Goal: Navigation & Orientation: Find specific page/section

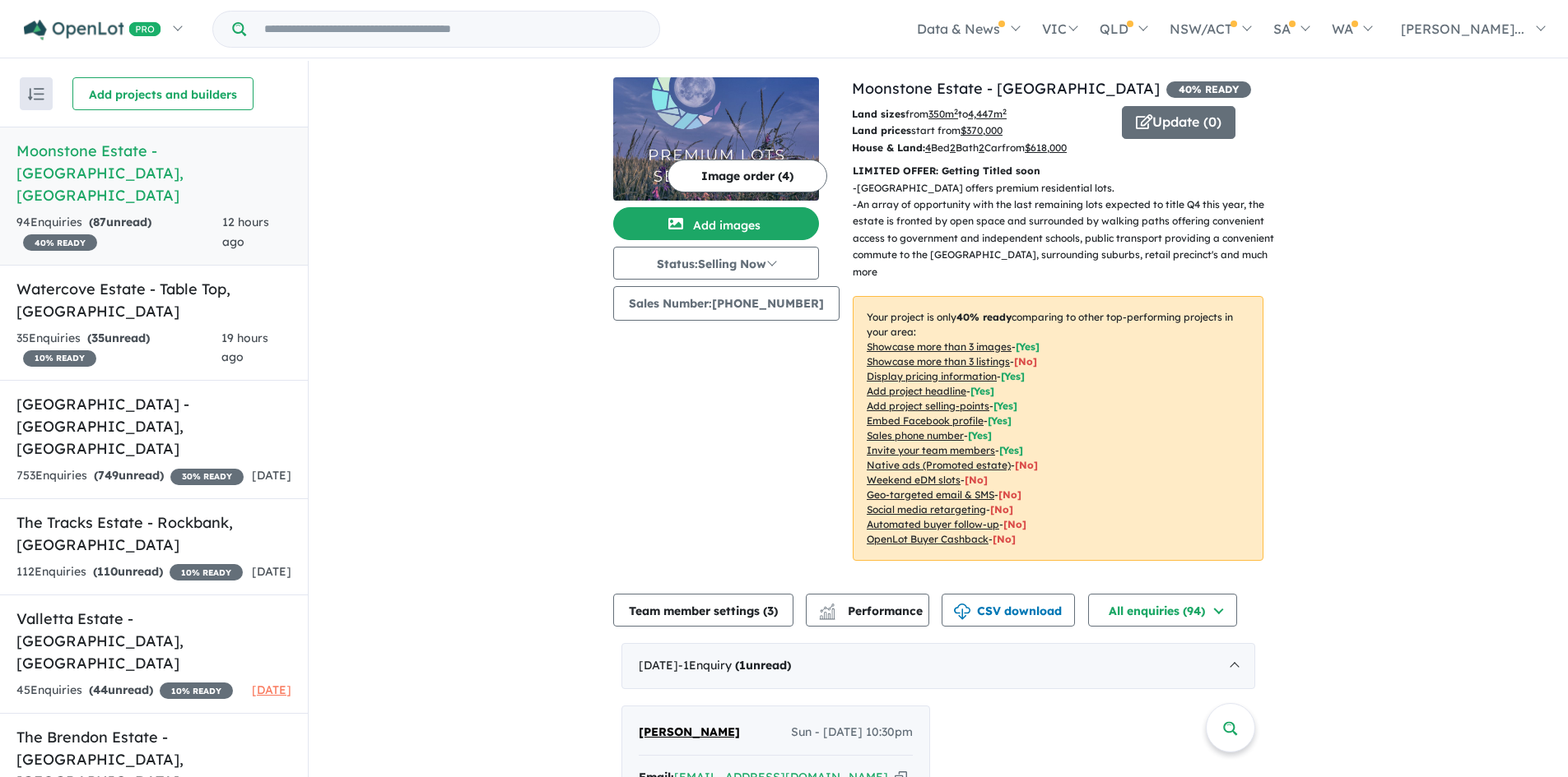
scroll to position [329, 0]
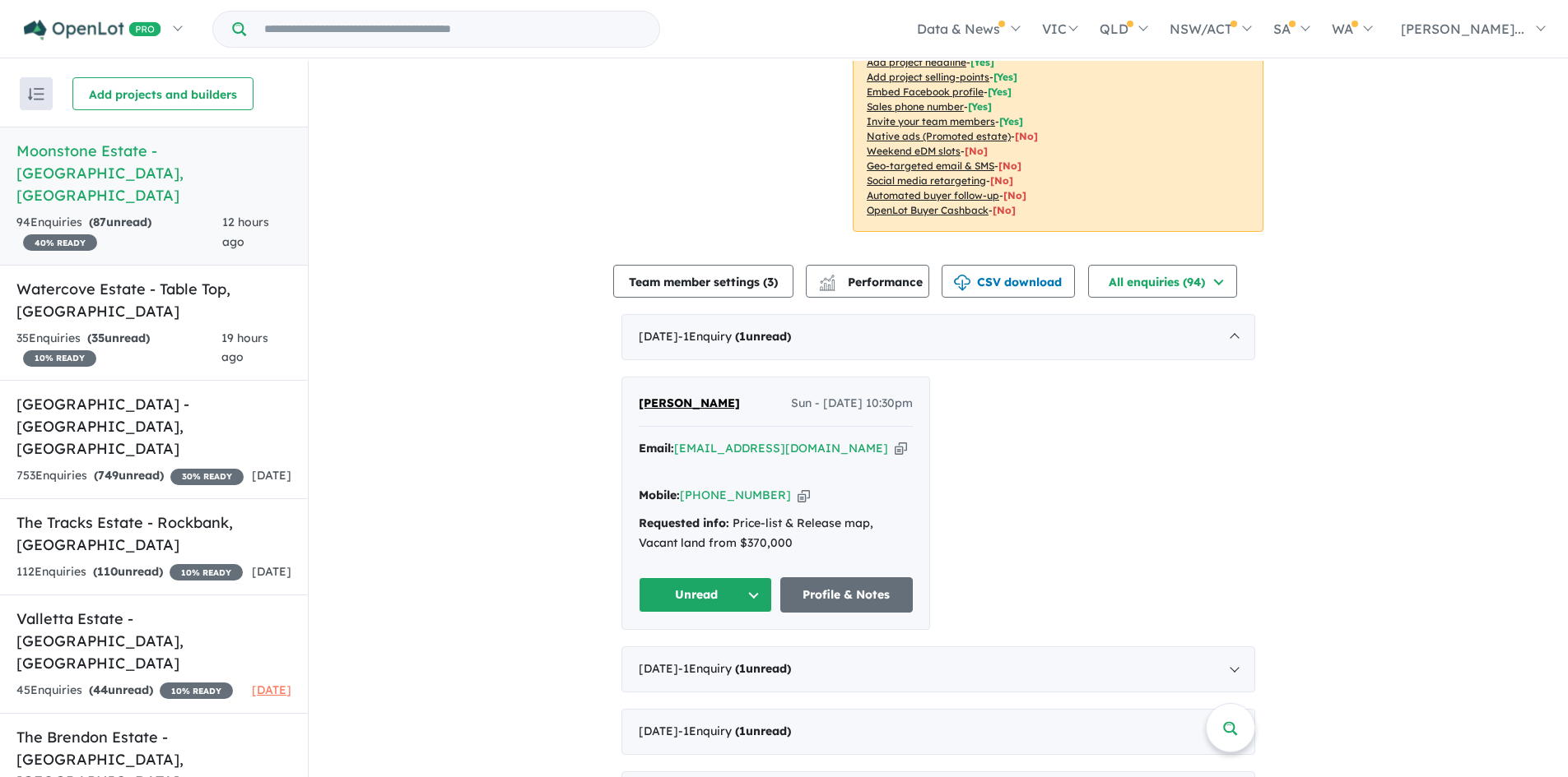
click at [895, 440] on icon "button" at bounding box center [900, 449] width 12 height 17
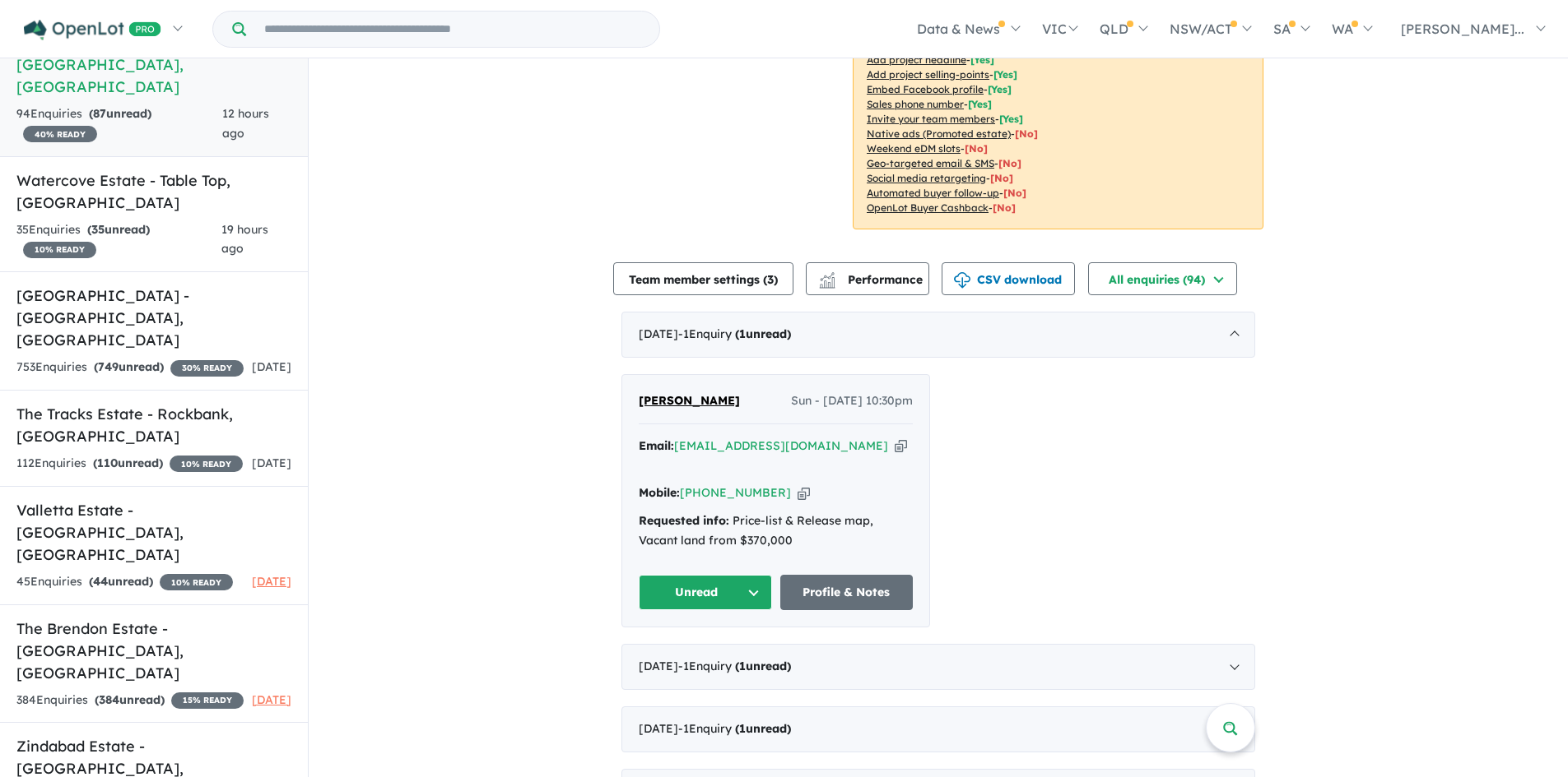
scroll to position [0, 0]
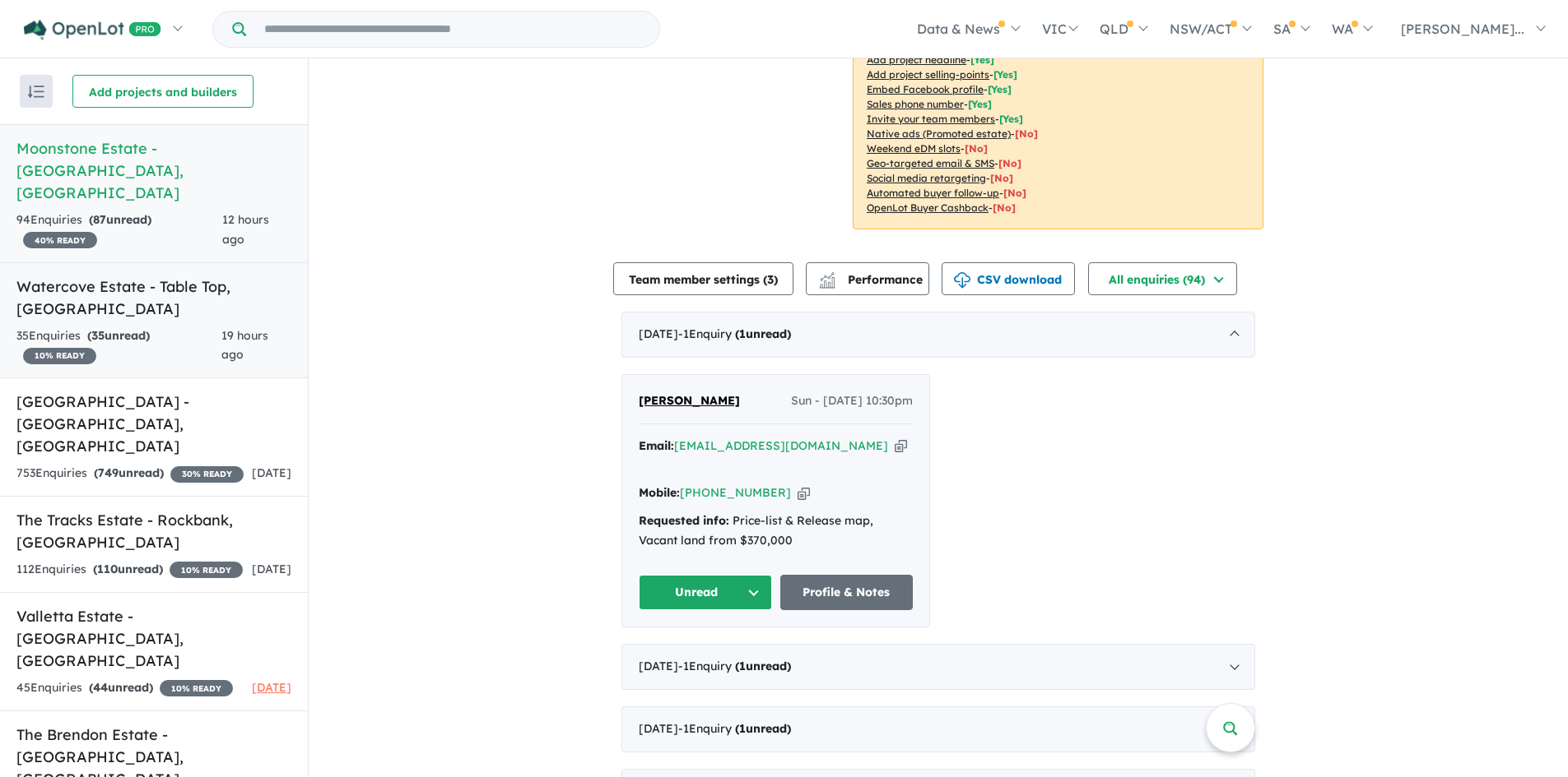
click at [167, 275] on h5 "Watercove Estate - Table Top , NSW" at bounding box center [153, 297] width 275 height 44
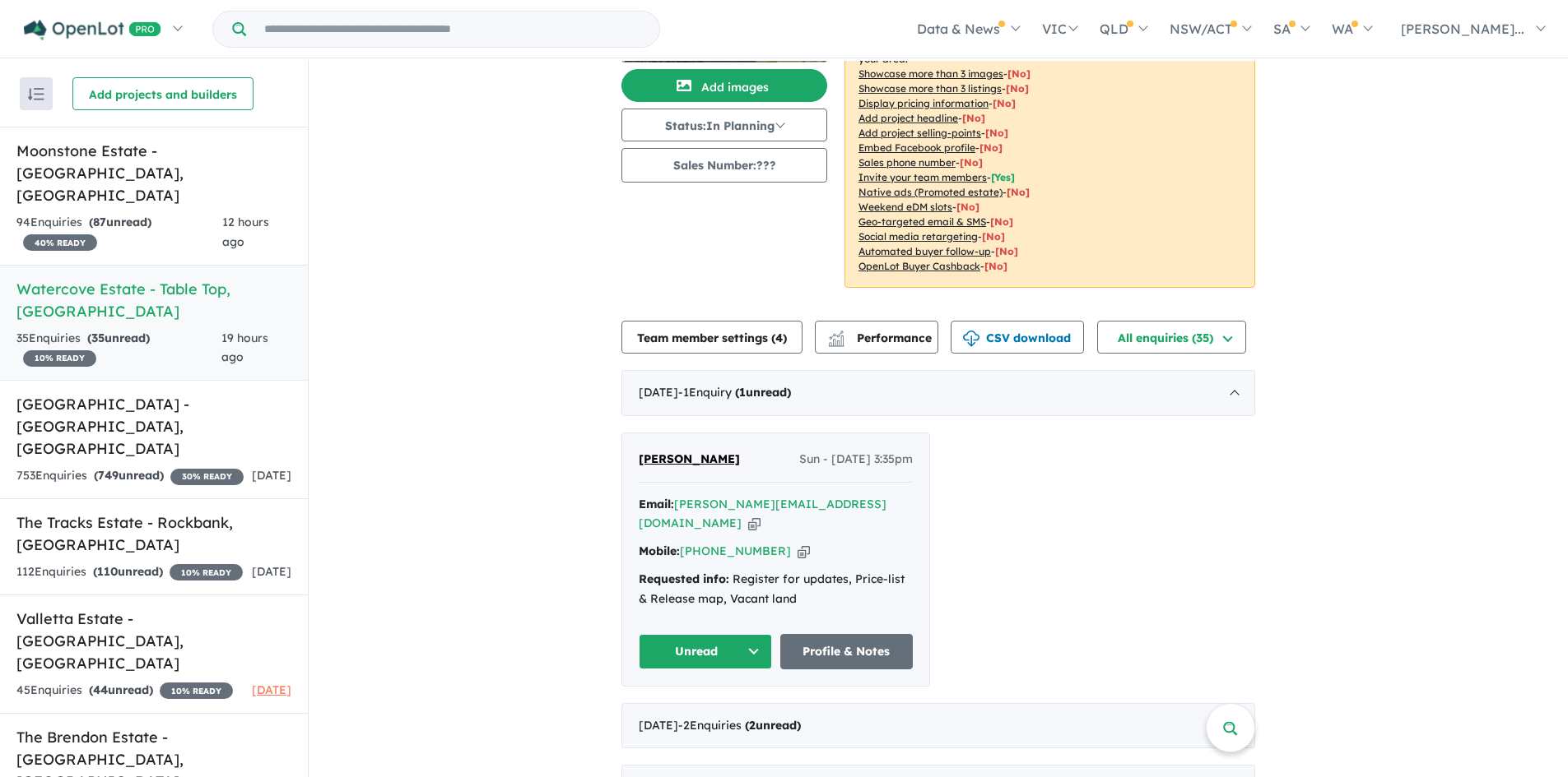
scroll to position [165, 0]
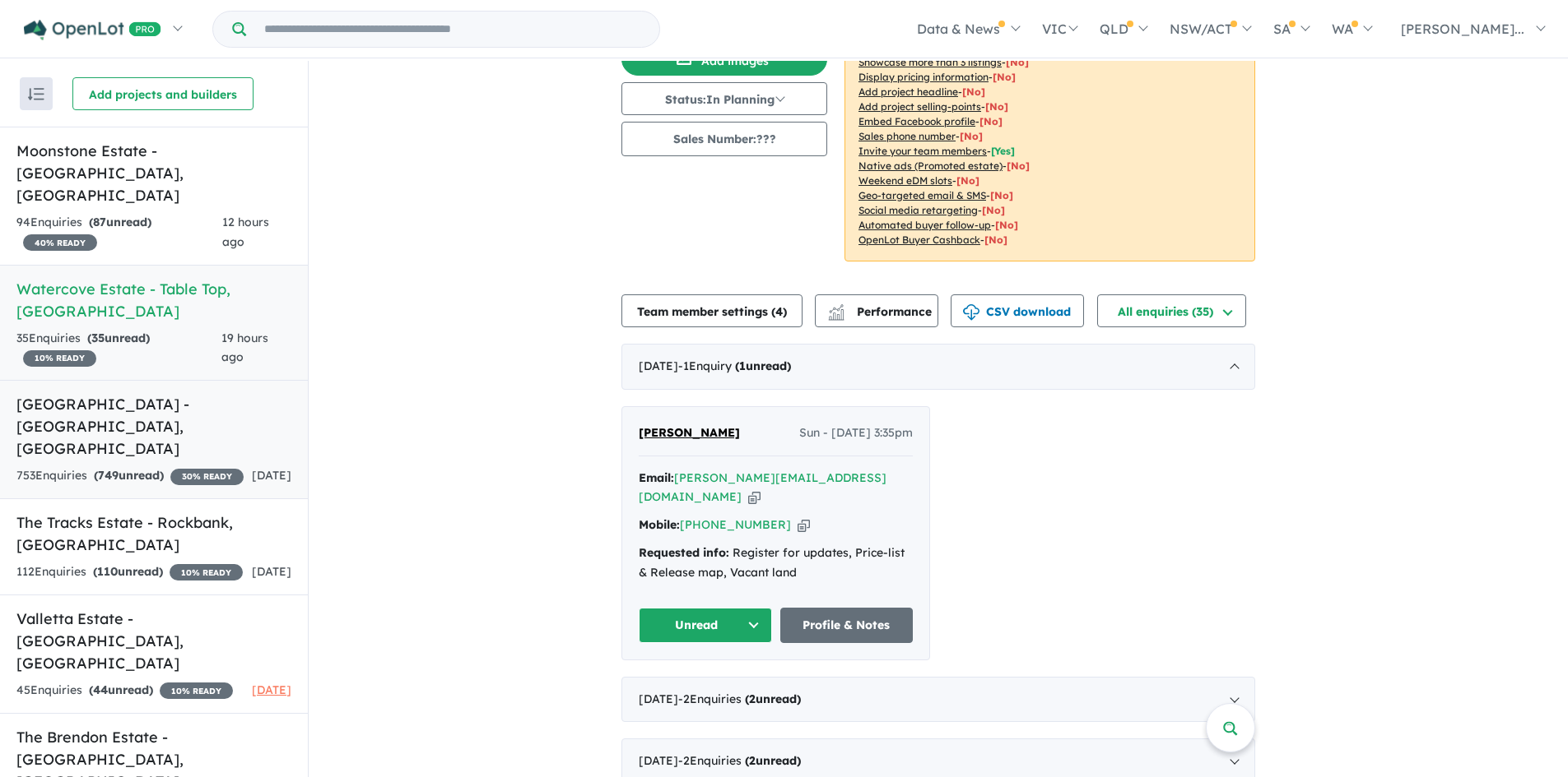
click at [113, 393] on h5 "Emerald Park Estate - Tarneit , VIC" at bounding box center [153, 426] width 275 height 66
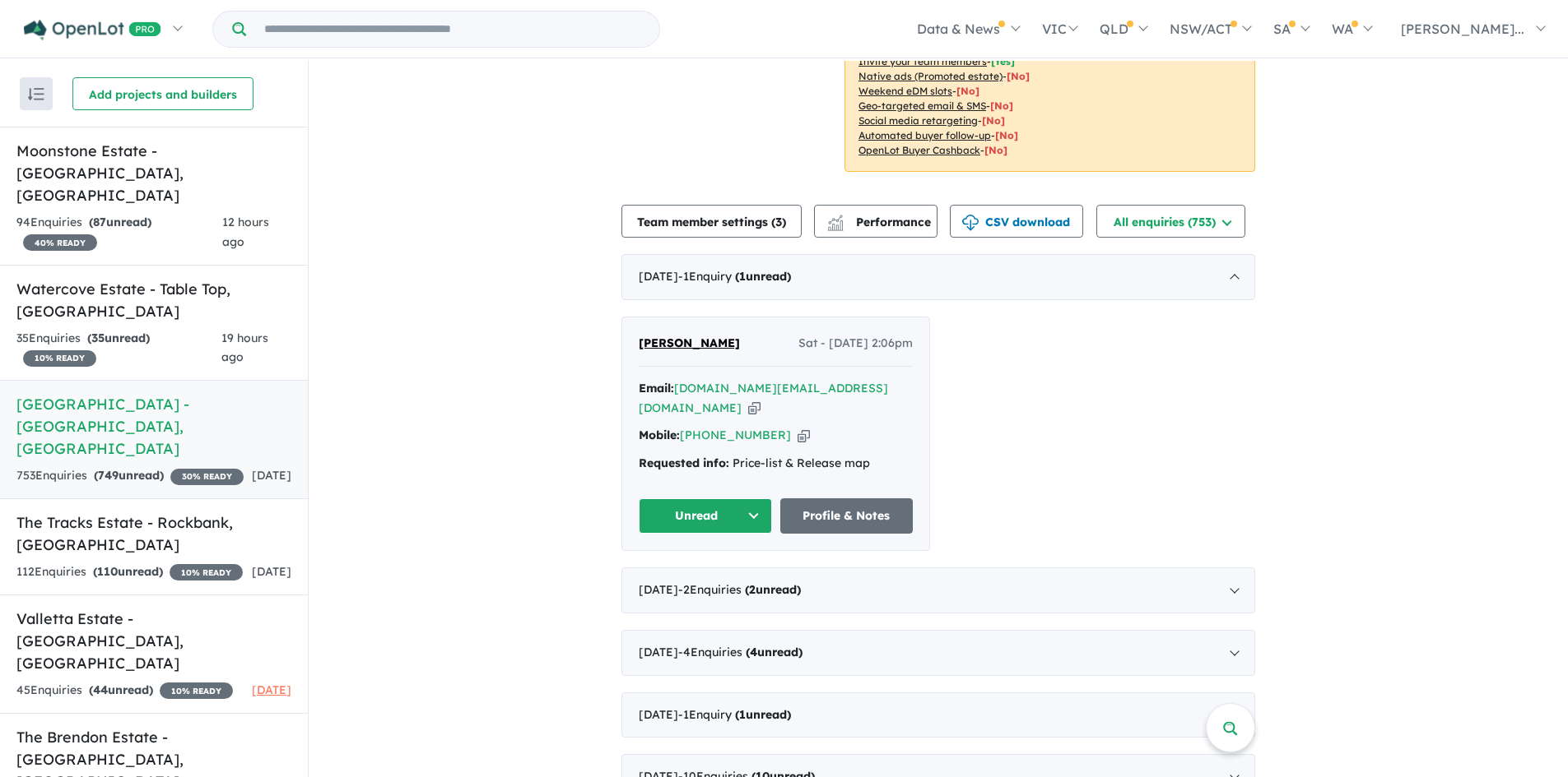
scroll to position [494, 0]
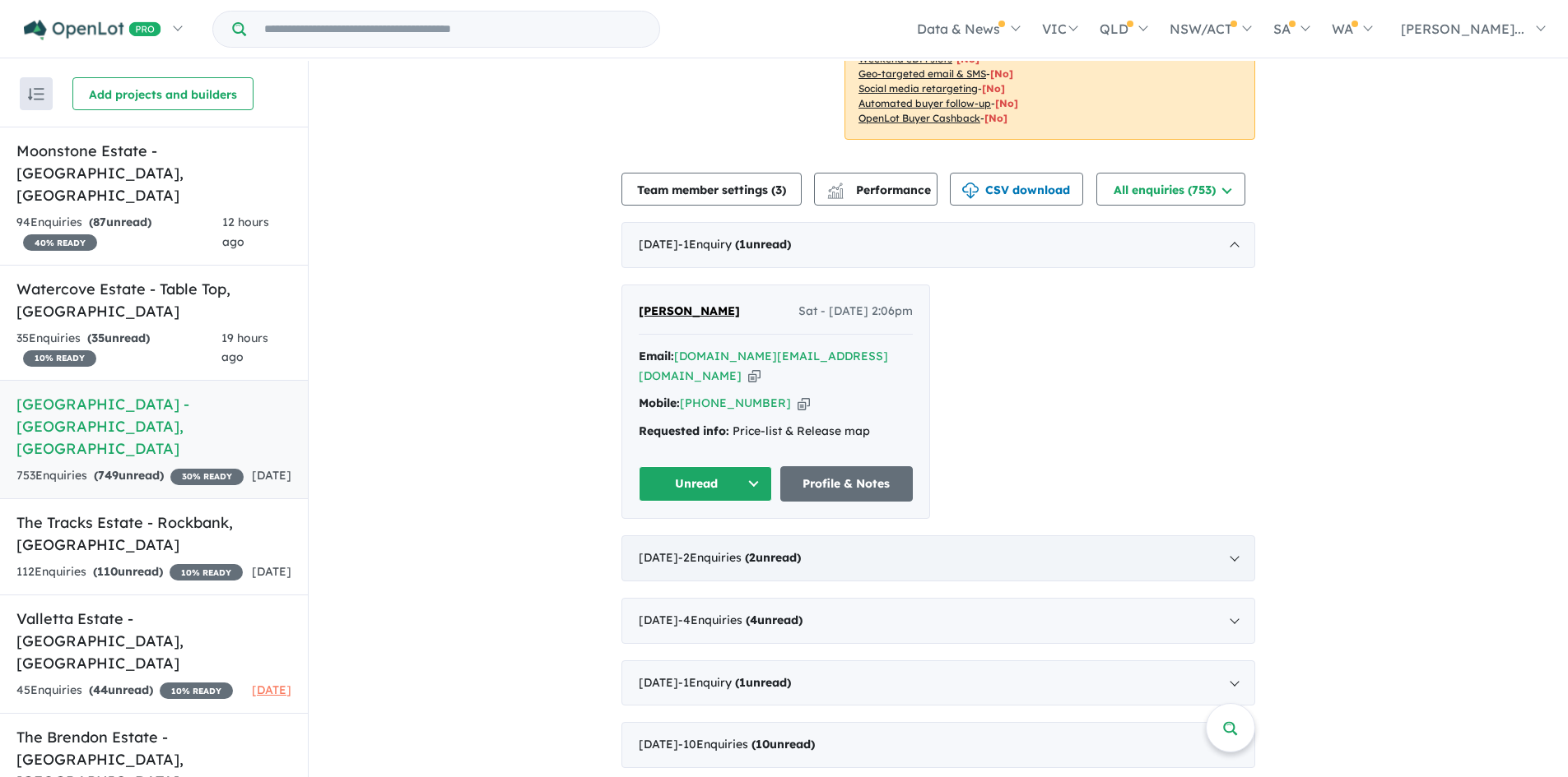
click at [1080, 537] on div "September 2025 - 2 Enquir ies ( 2 unread)" at bounding box center [937, 558] width 633 height 46
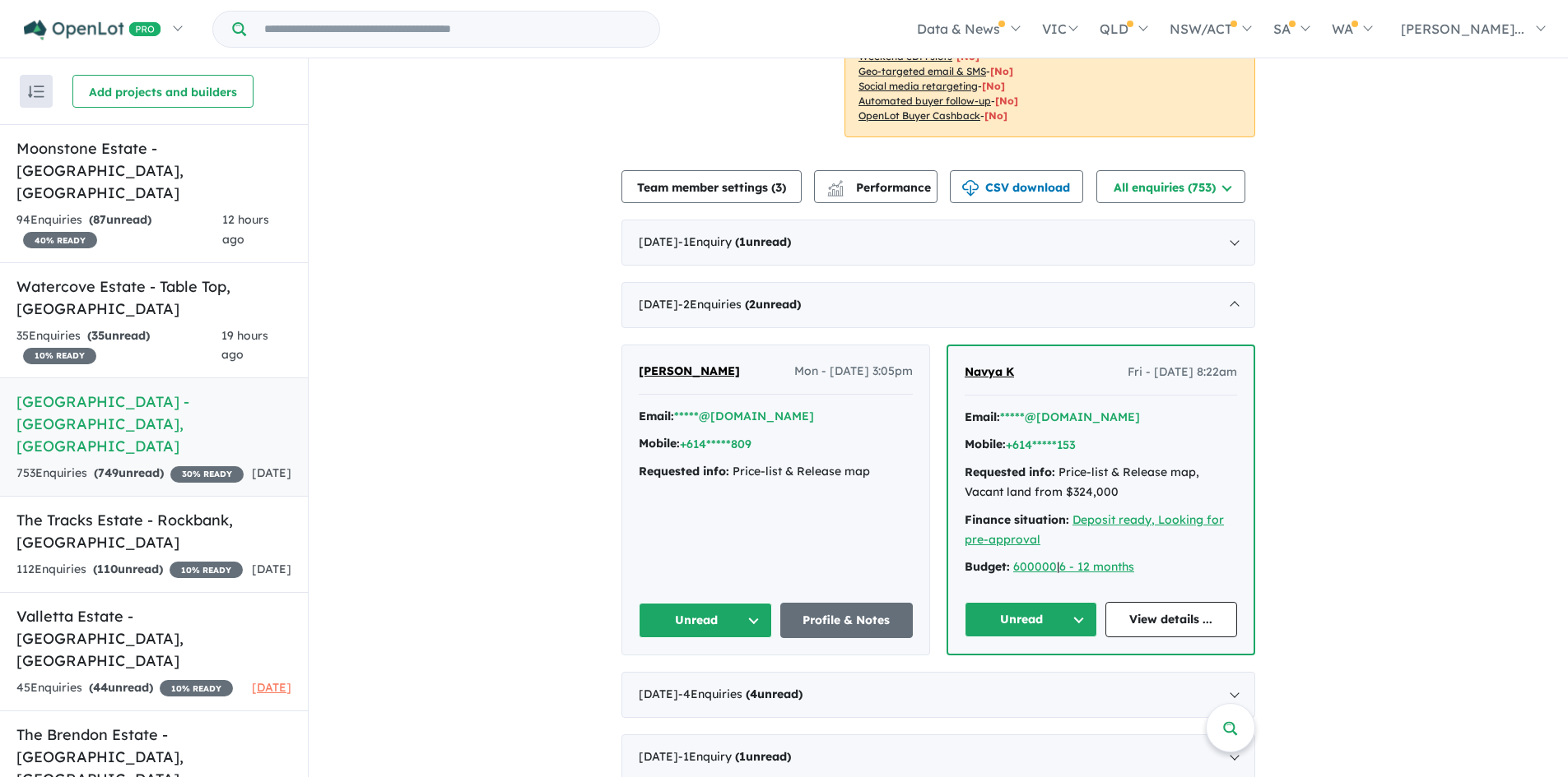
scroll to position [329, 0]
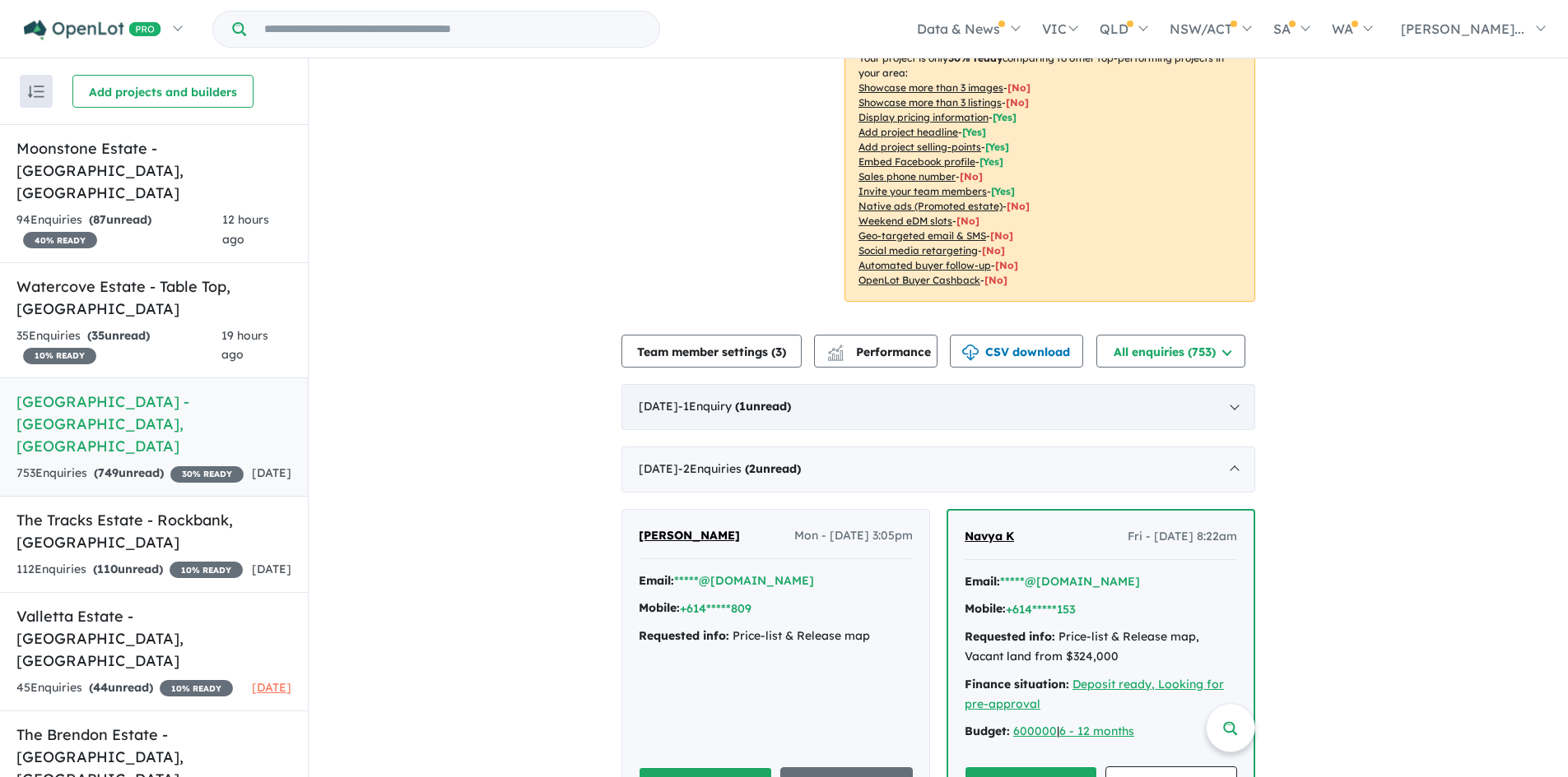
click at [760, 384] on div "October 2025 - 1 Enquir y ( 1 unread)" at bounding box center [937, 407] width 633 height 46
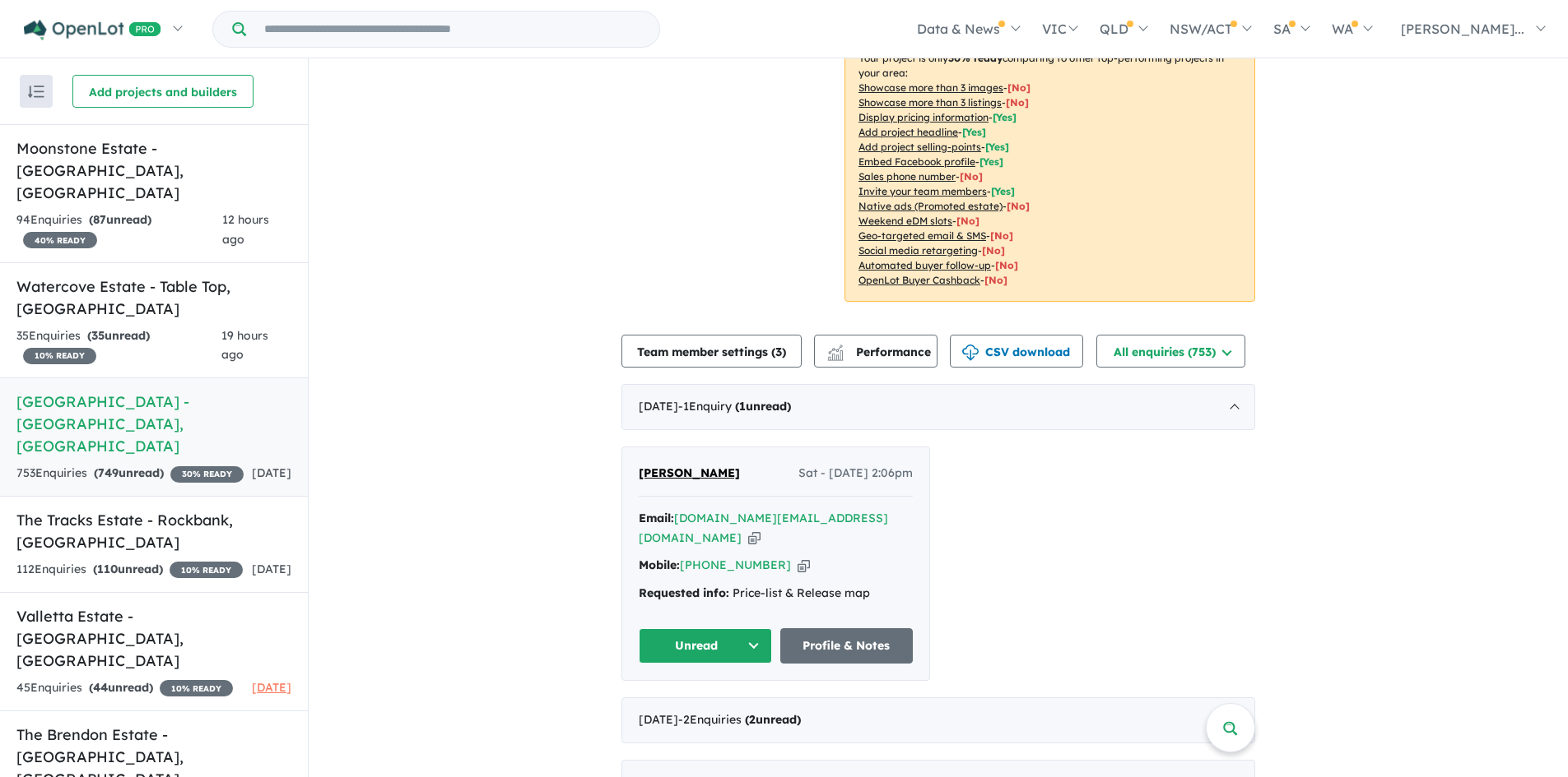
click at [797, 556] on icon "button" at bounding box center [803, 565] width 12 height 17
click at [760, 530] on icon "button" at bounding box center [754, 539] width 12 height 17
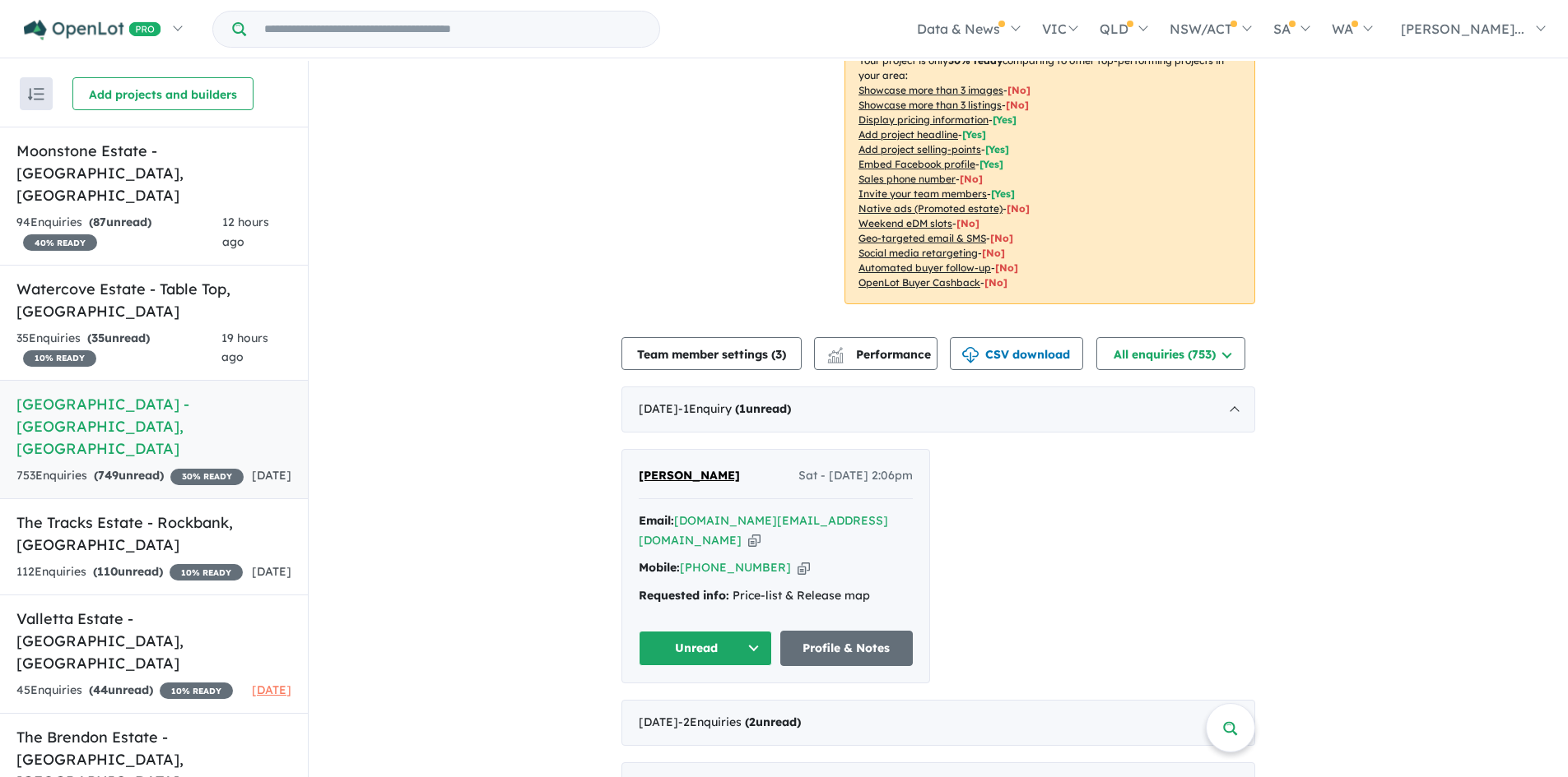
click at [188, 393] on h5 "Emerald Park Estate - Tarneit , VIC" at bounding box center [153, 426] width 275 height 66
click at [151, 278] on h5 "Watercove Estate - Table Top , NSW" at bounding box center [153, 300] width 275 height 44
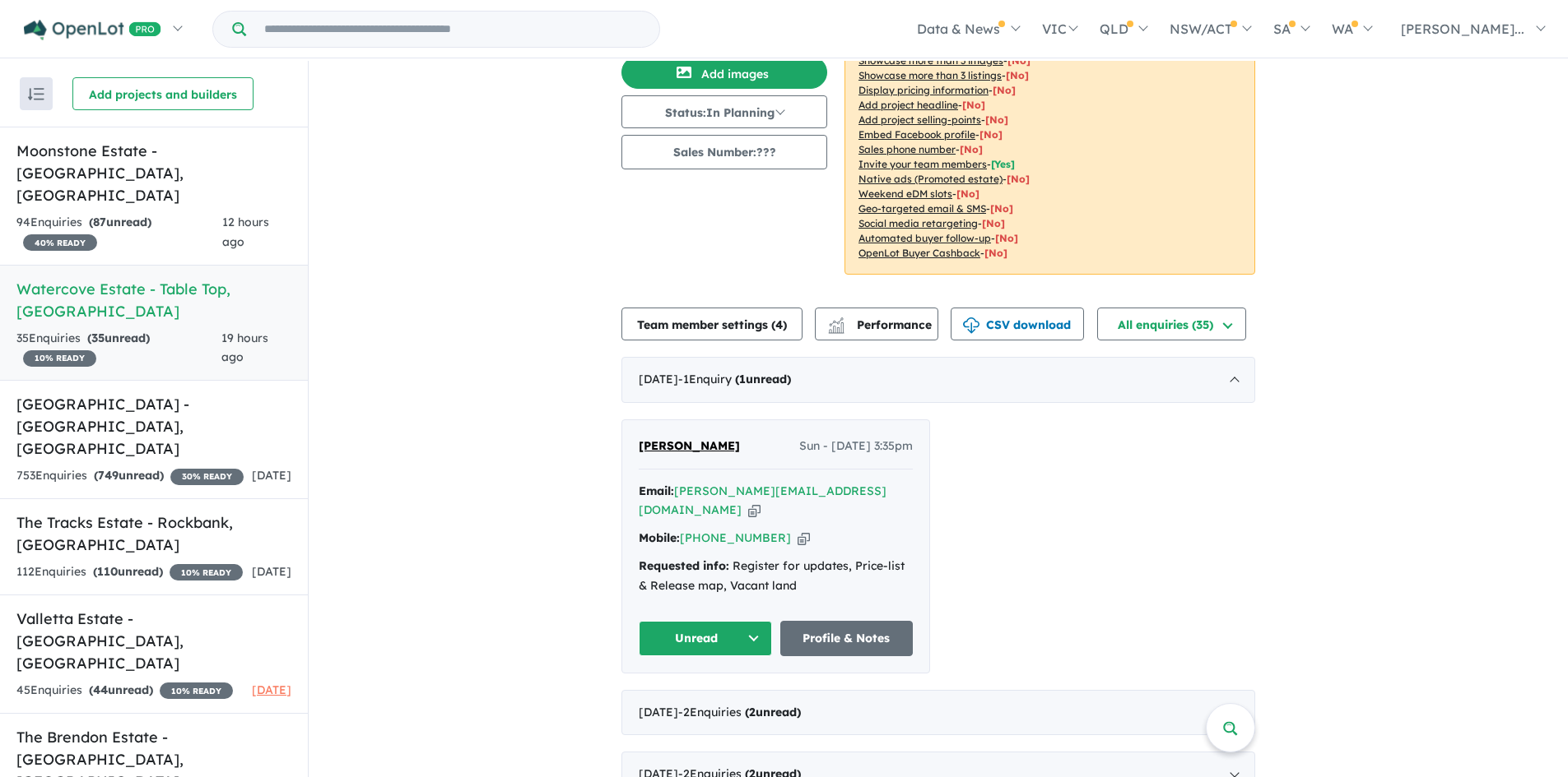
scroll to position [165, 0]
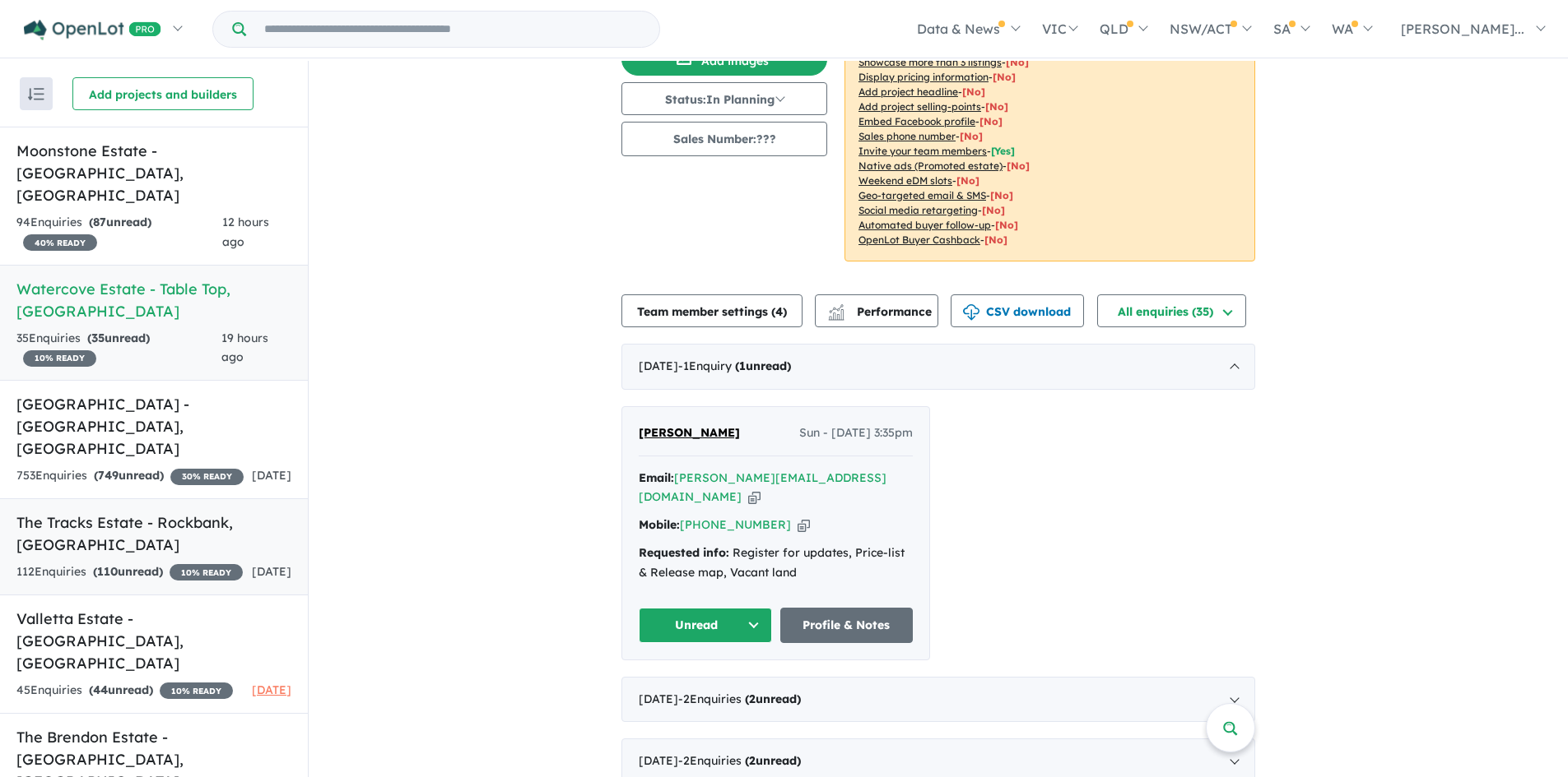
click at [193, 512] on h5 "The Tracks Estate - Rockbank , VIC" at bounding box center [153, 534] width 275 height 44
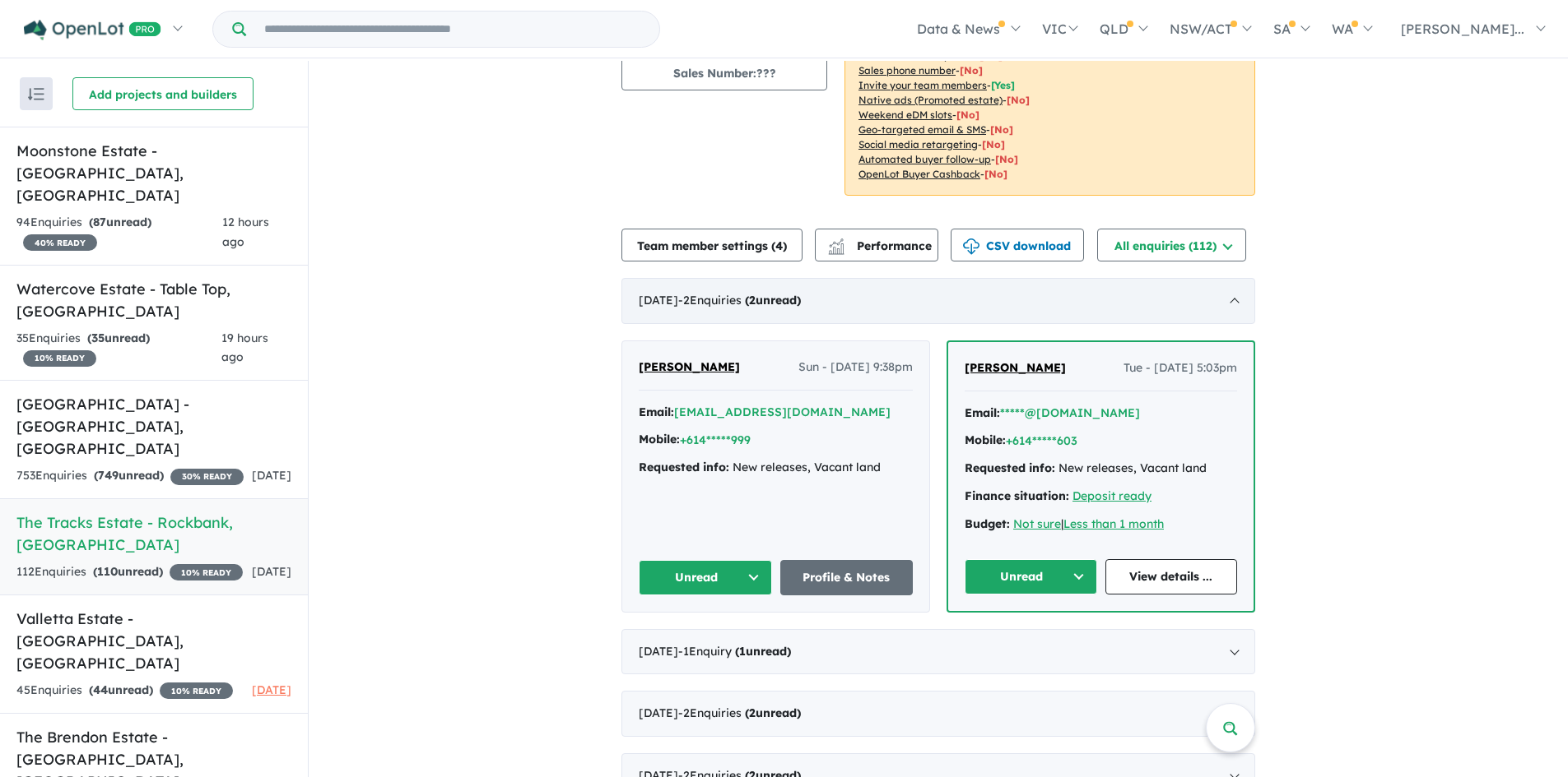
scroll to position [247, 0]
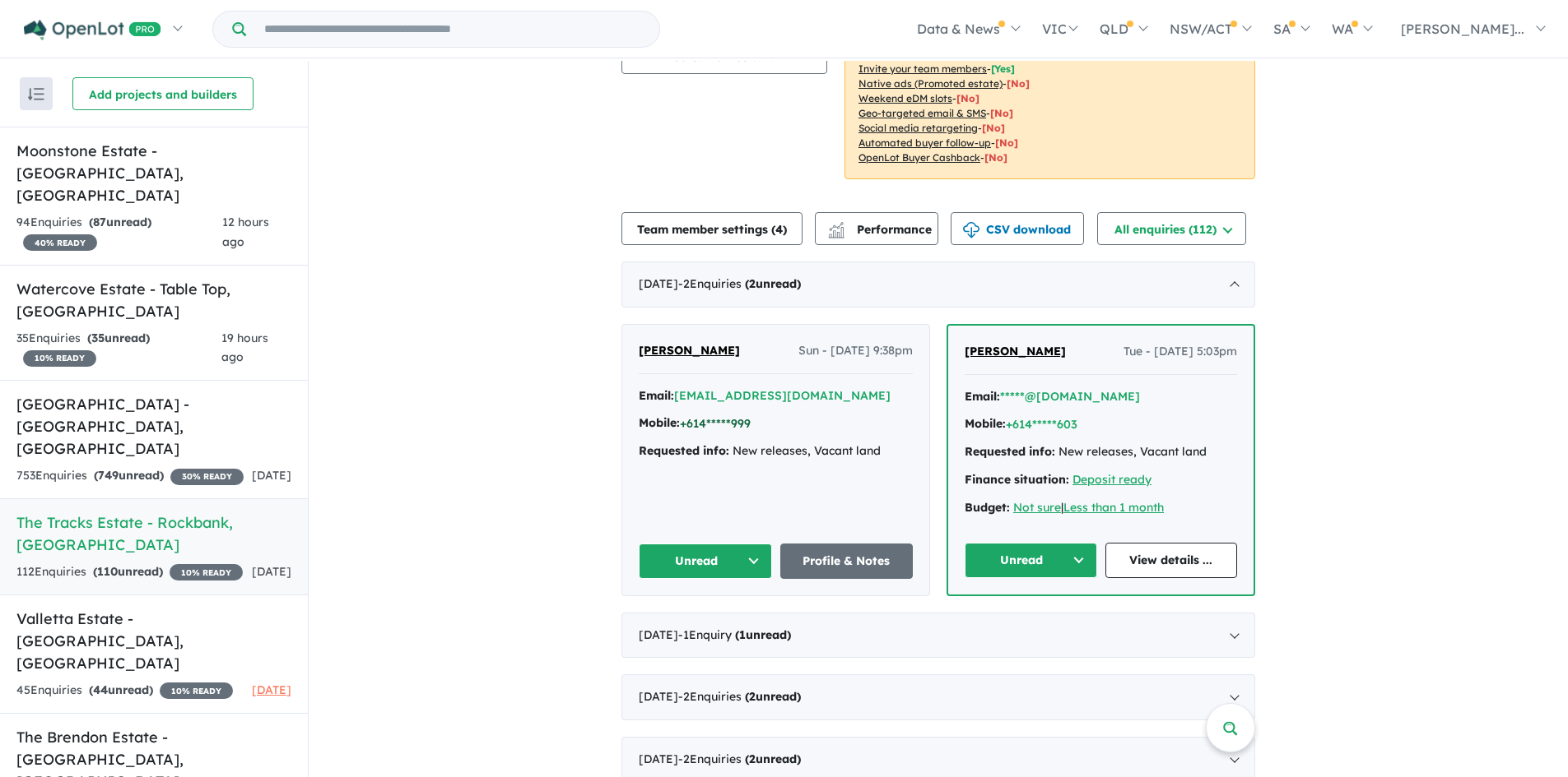
click at [721, 422] on button "+614*****999" at bounding box center [715, 424] width 71 height 17
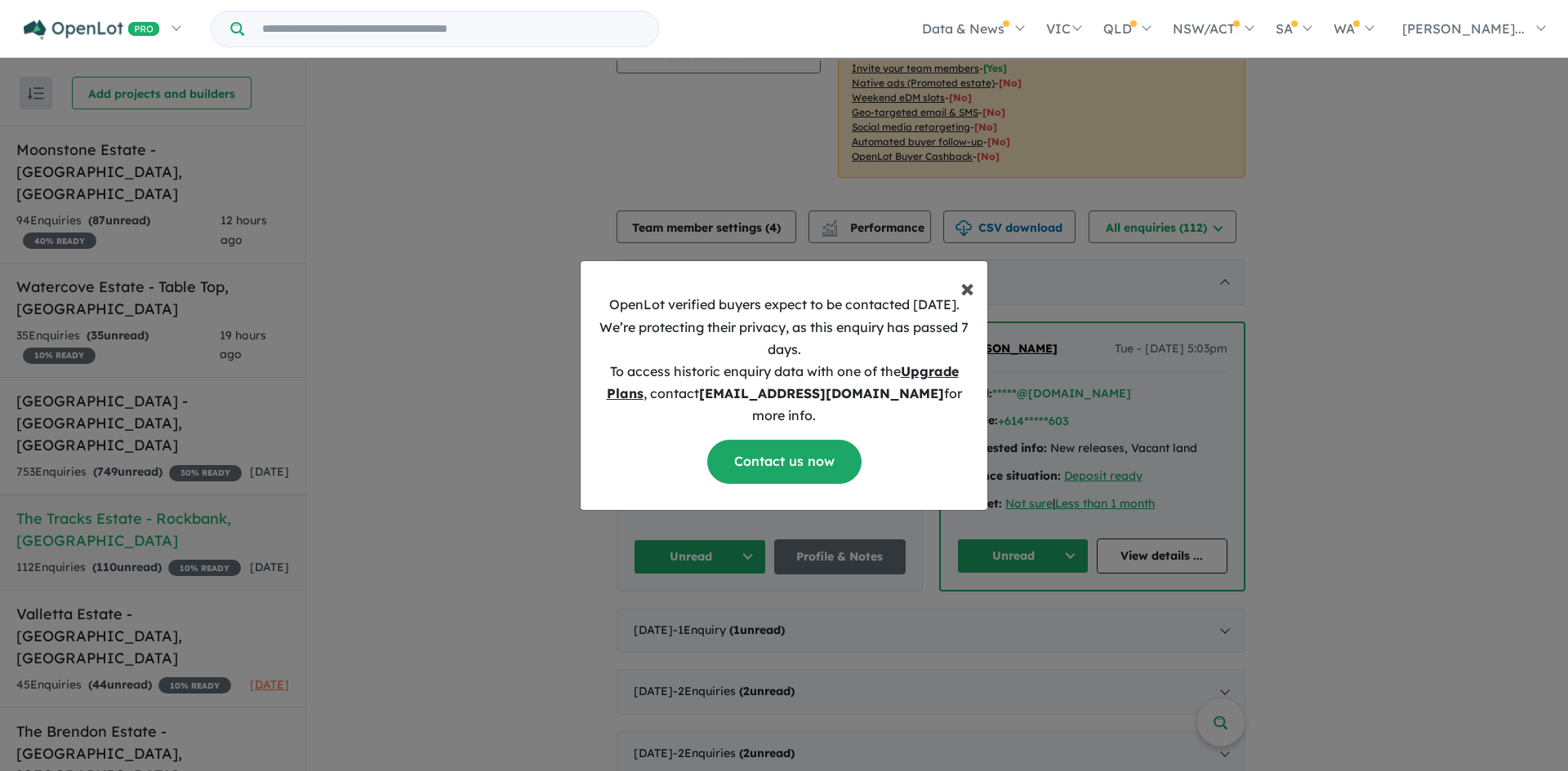
click at [963, 303] on span "×" at bounding box center [967, 287] width 14 height 33
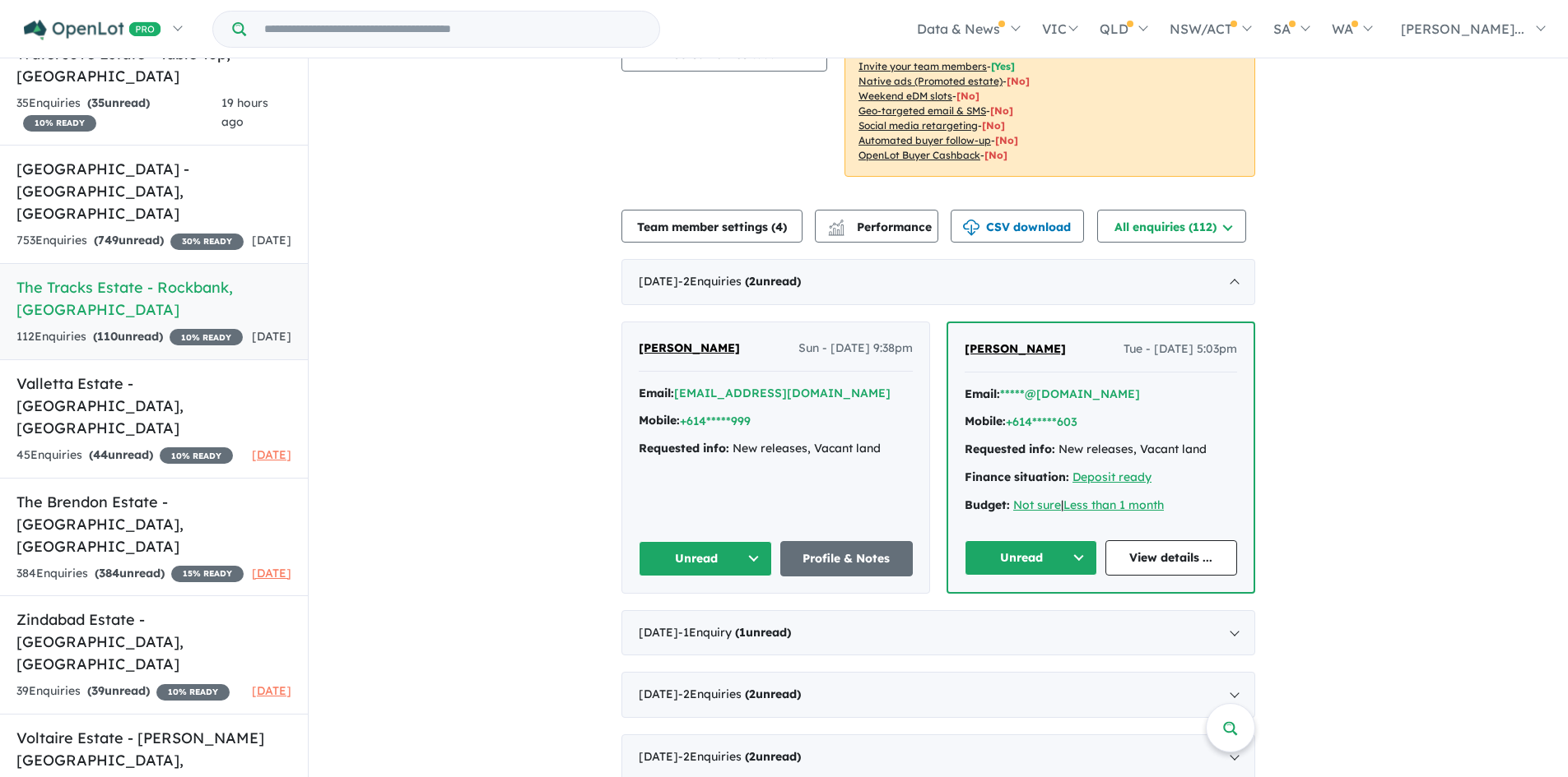
scroll to position [0, 0]
